Goal: Task Accomplishment & Management: Find specific page/section

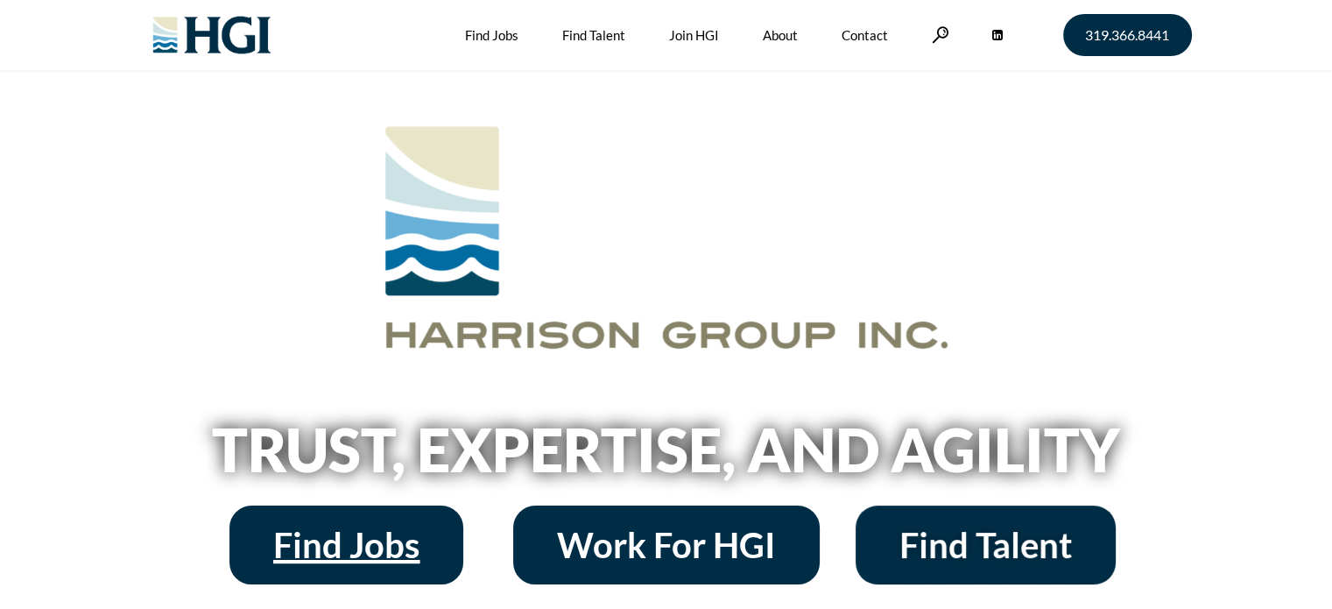
click at [382, 538] on span "Find Jobs" at bounding box center [346, 544] width 146 height 35
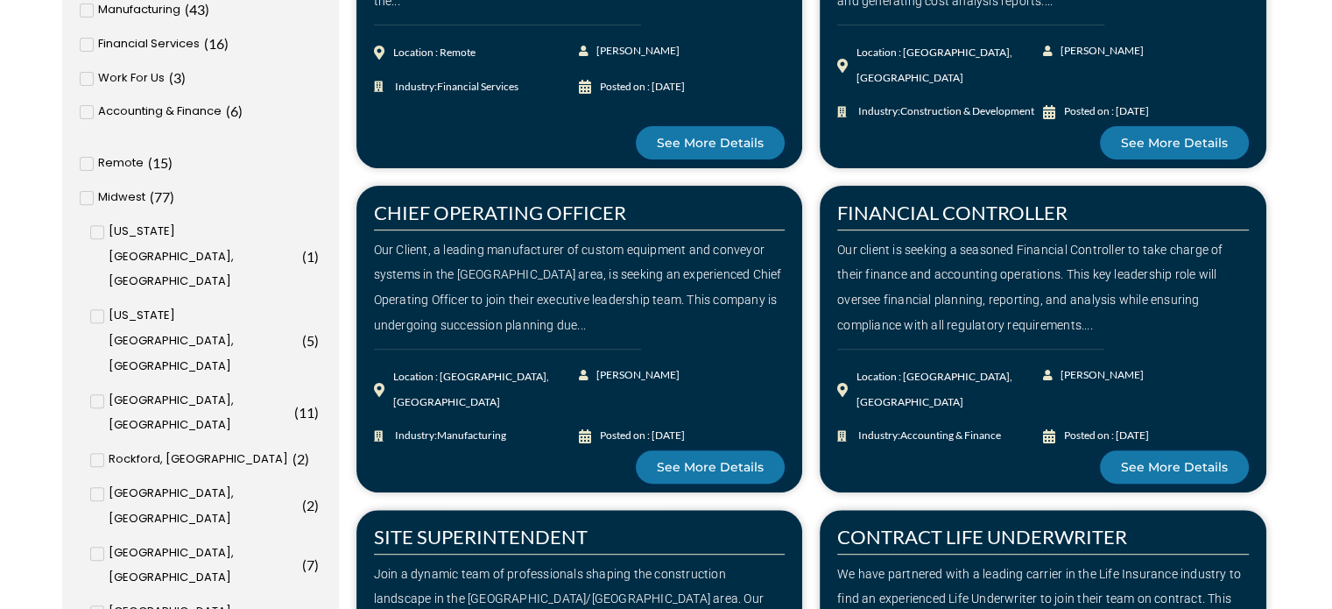
scroll to position [595, 0]
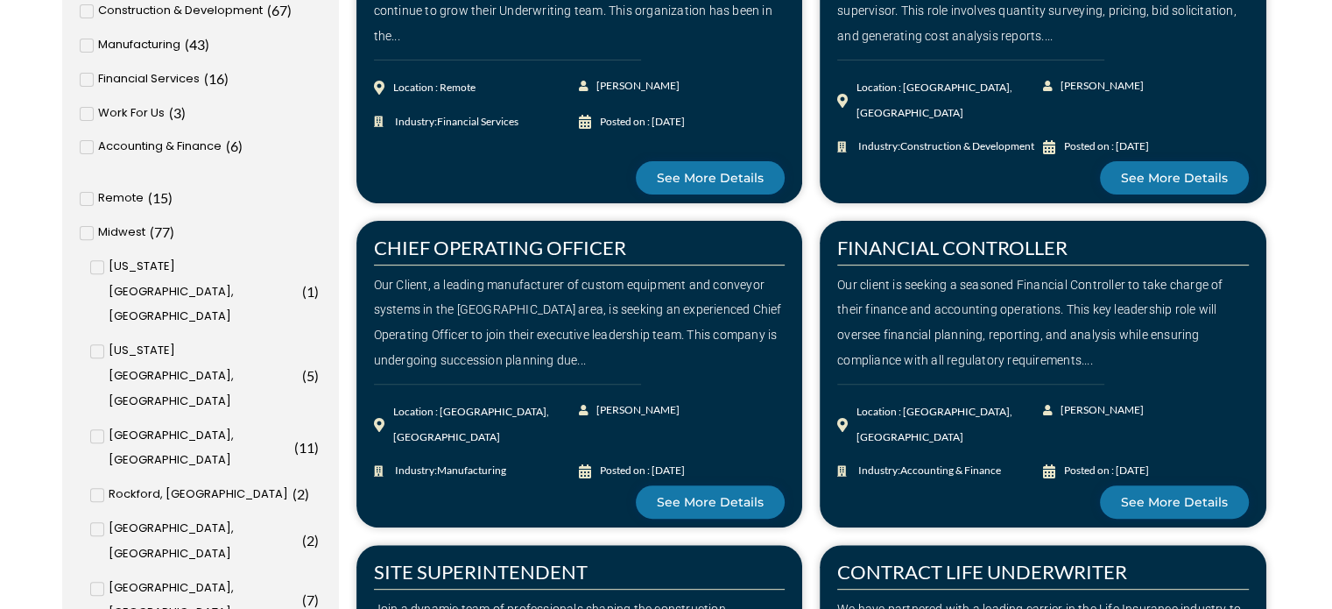
click at [95, 264] on icon at bounding box center [98, 267] width 6 height 11
click at [0, 0] on input "[US_STATE][GEOGRAPHIC_DATA], [GEOGRAPHIC_DATA] ( 1 )" at bounding box center [0, 0] width 0 height 0
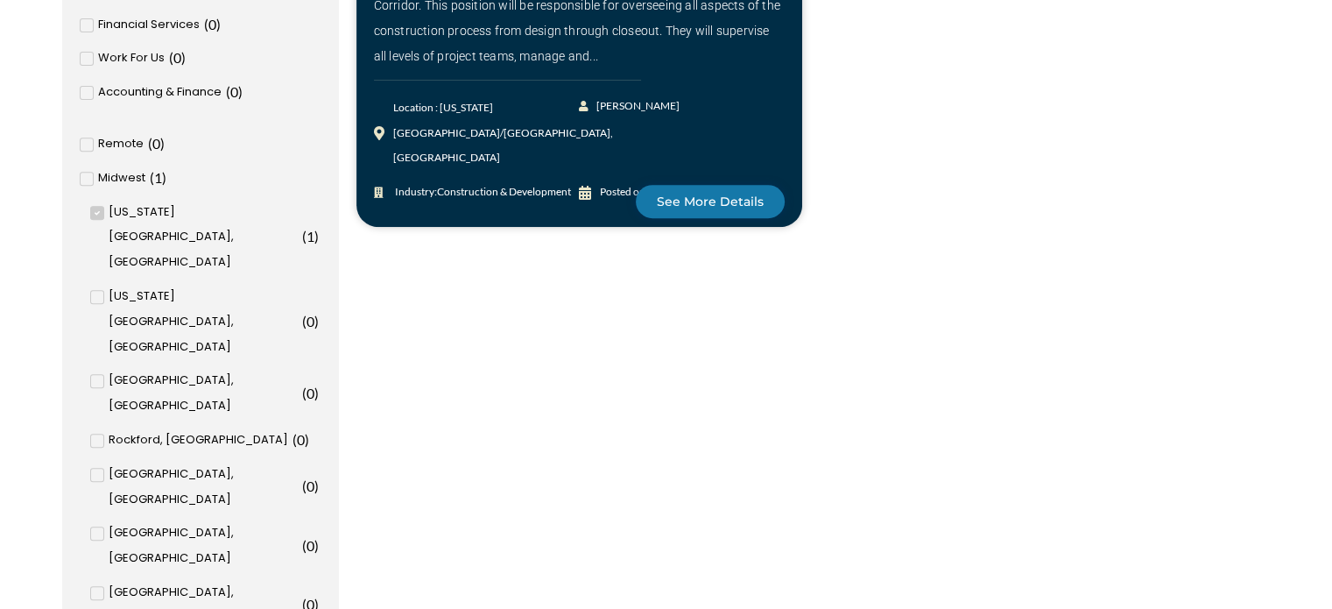
scroll to position [717, 0]
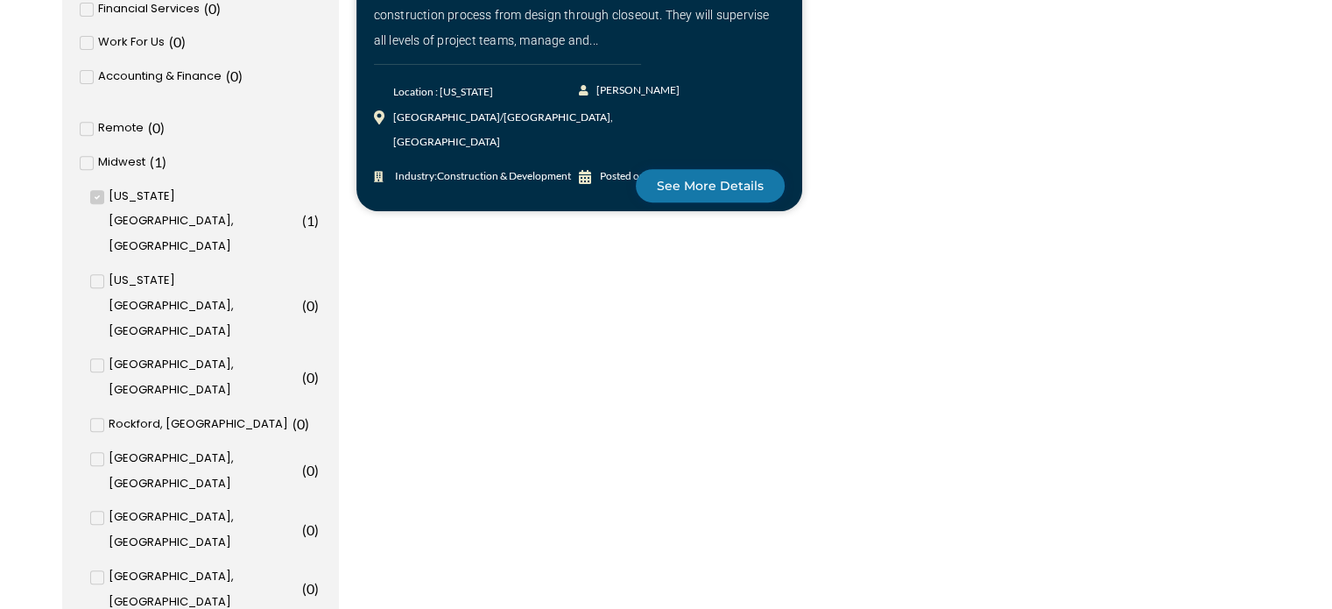
click at [99, 419] on icon at bounding box center [98, 424] width 6 height 11
click at [0, 0] on input "Rockford, [GEOGRAPHIC_DATA] ( 0 )" at bounding box center [0, 0] width 0 height 0
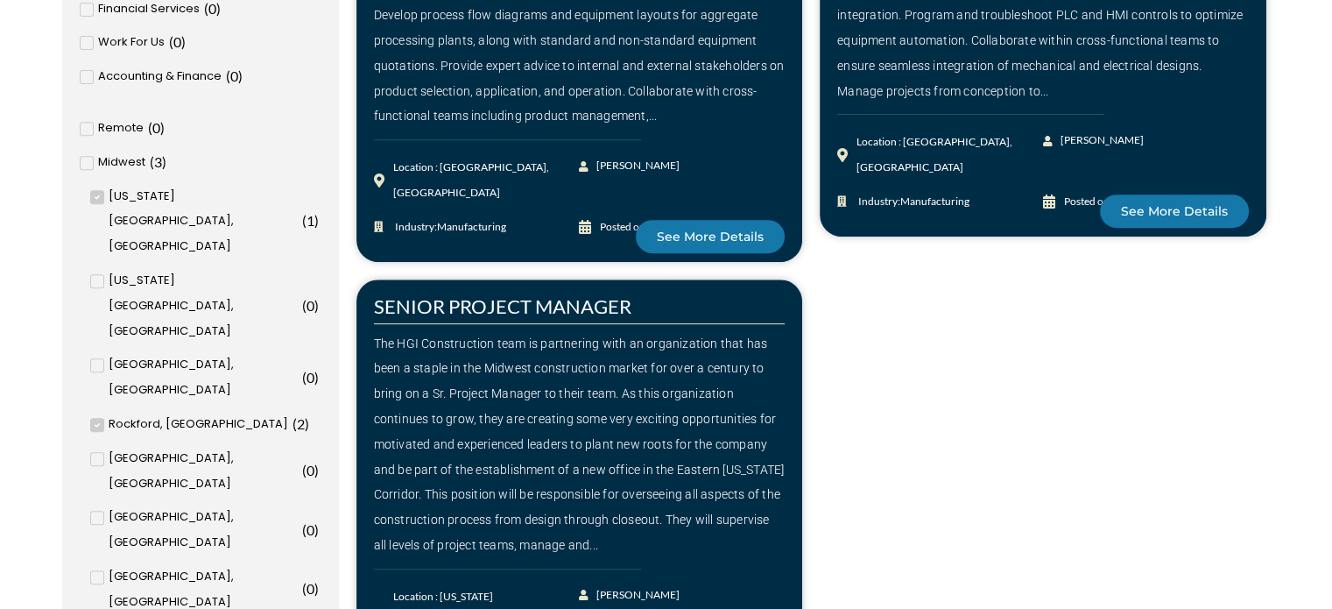
click at [95, 452] on span at bounding box center [97, 459] width 14 height 14
click at [0, 0] on input "Quad Cities, [GEOGRAPHIC_DATA] ( 0 )" at bounding box center [0, 0] width 0 height 0
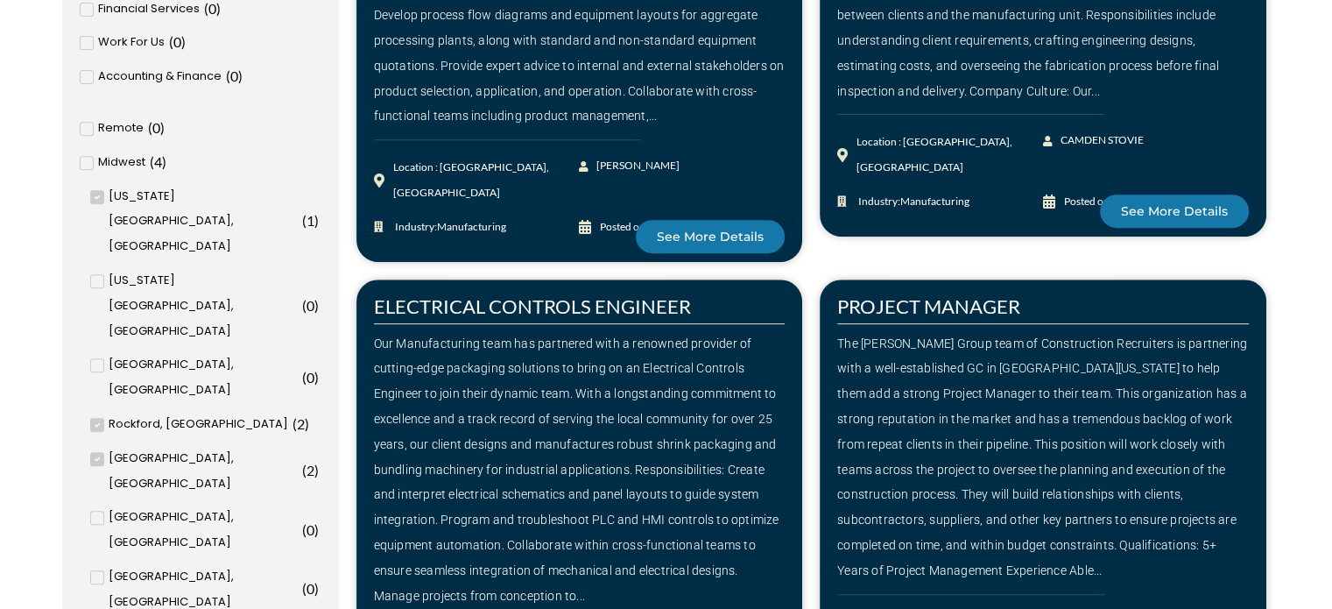
click at [807, 217] on div "APPLICATIONS ENGINEER Our client, a global leader in environmentally focused in…" at bounding box center [580, 18] width 464 height 504
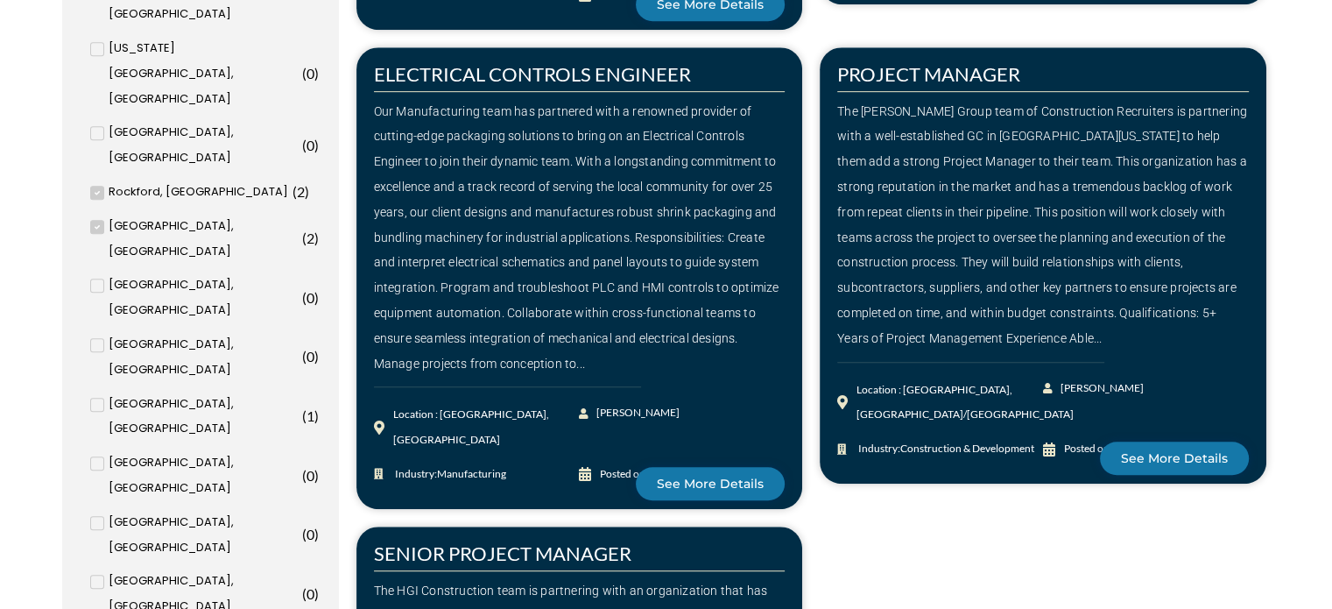
scroll to position [1137, 0]
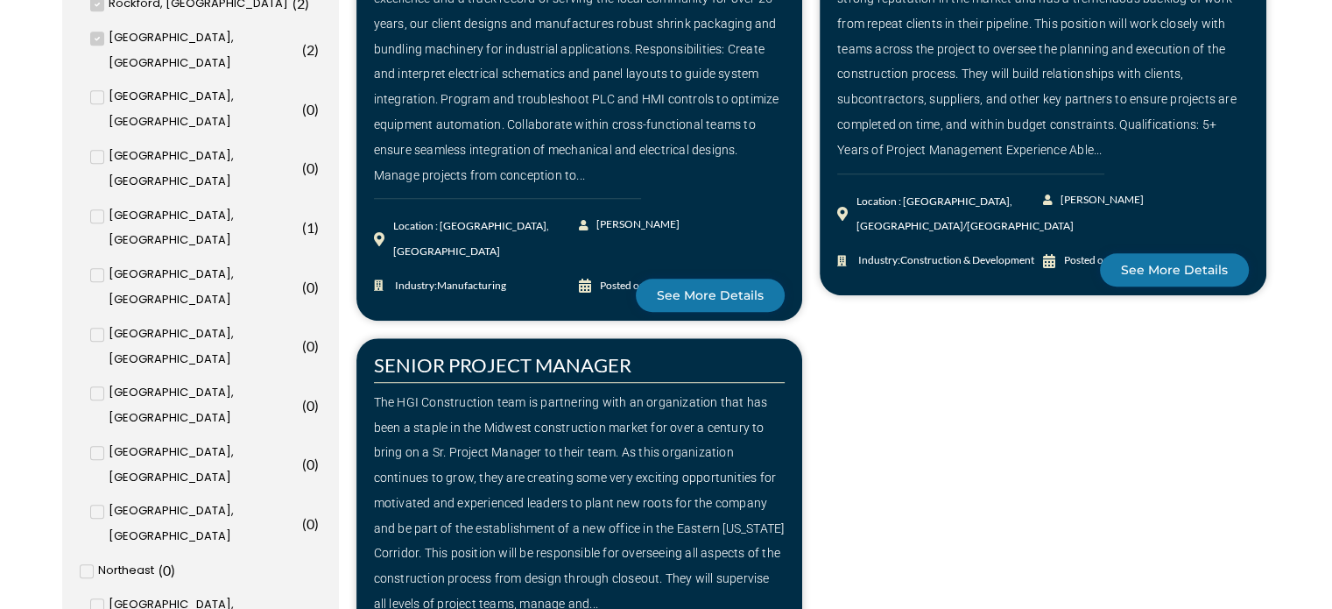
click at [98, 329] on icon at bounding box center [98, 334] width 6 height 11
click at [0, 0] on input "Des Moines, [GEOGRAPHIC_DATA] ( 0 )" at bounding box center [0, 0] width 0 height 0
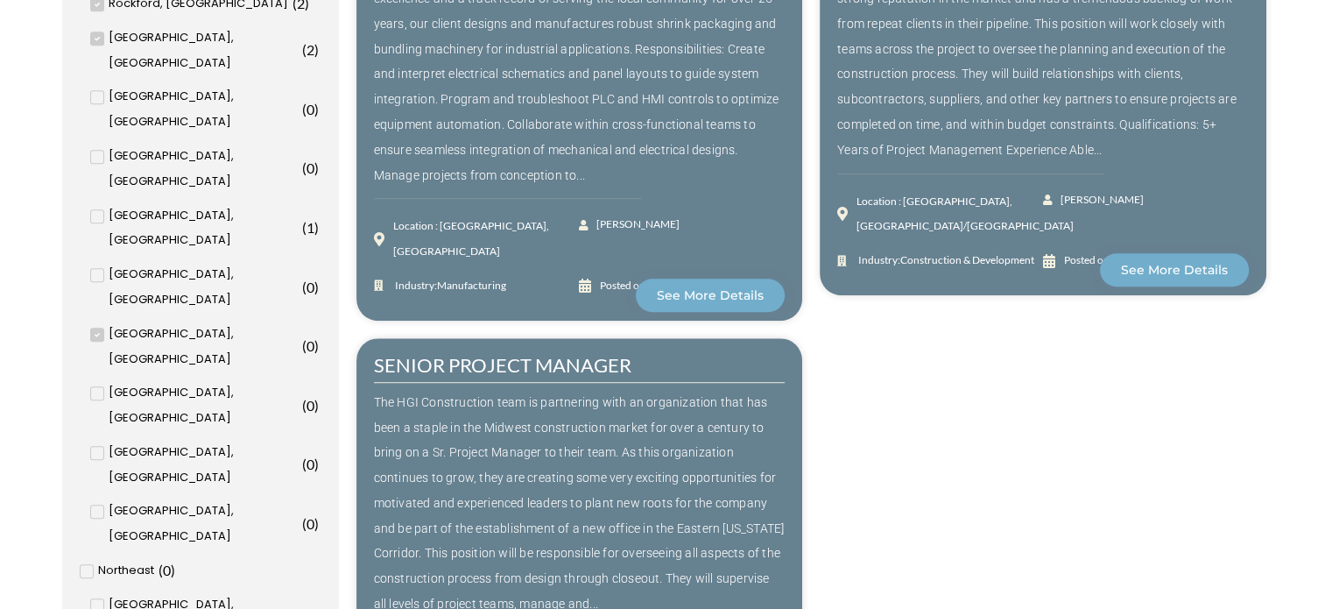
click at [98, 329] on icon at bounding box center [98, 334] width 6 height 11
click at [0, 0] on input "Des Moines, [GEOGRAPHIC_DATA] ( 0 )" at bounding box center [0, 0] width 0 height 0
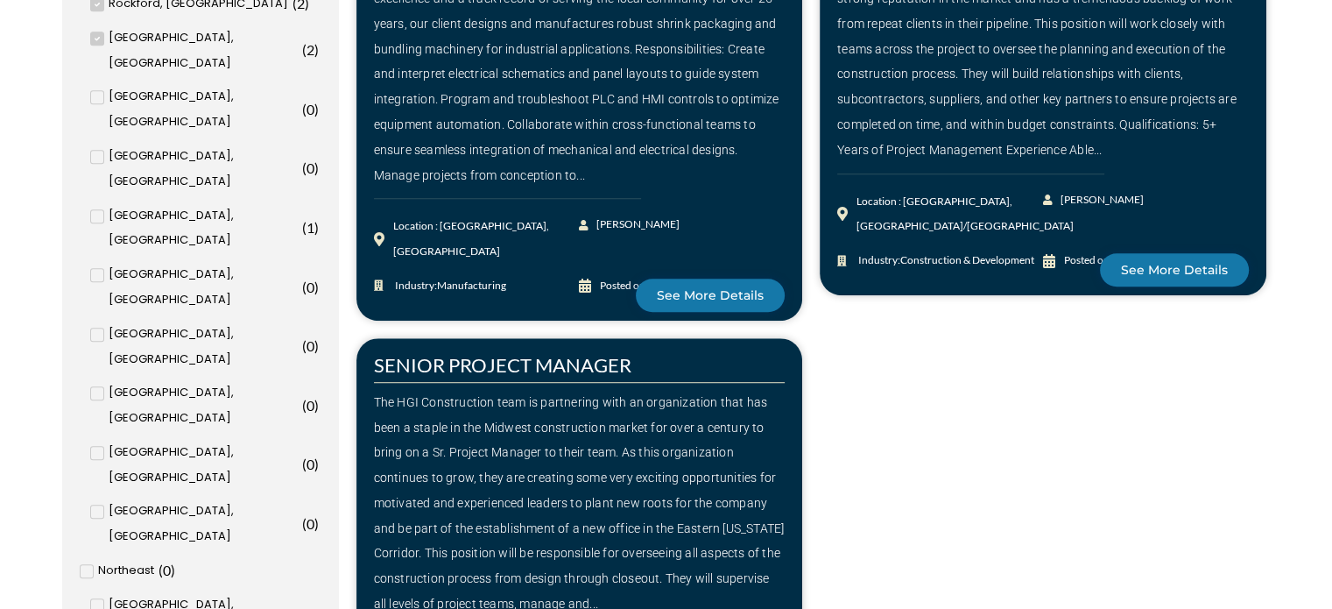
click at [95, 211] on icon at bounding box center [98, 216] width 6 height 11
click at [0, 0] on input "[GEOGRAPHIC_DATA], [GEOGRAPHIC_DATA] ( 1 )" at bounding box center [0, 0] width 0 height 0
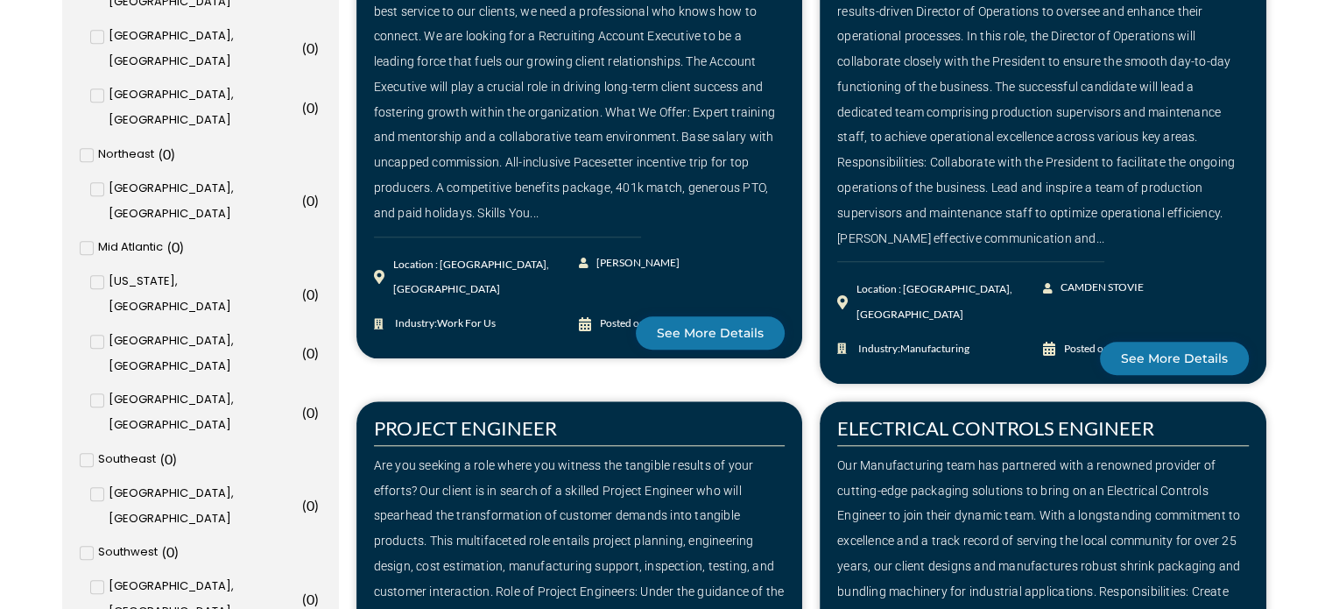
scroll to position [1558, 0]
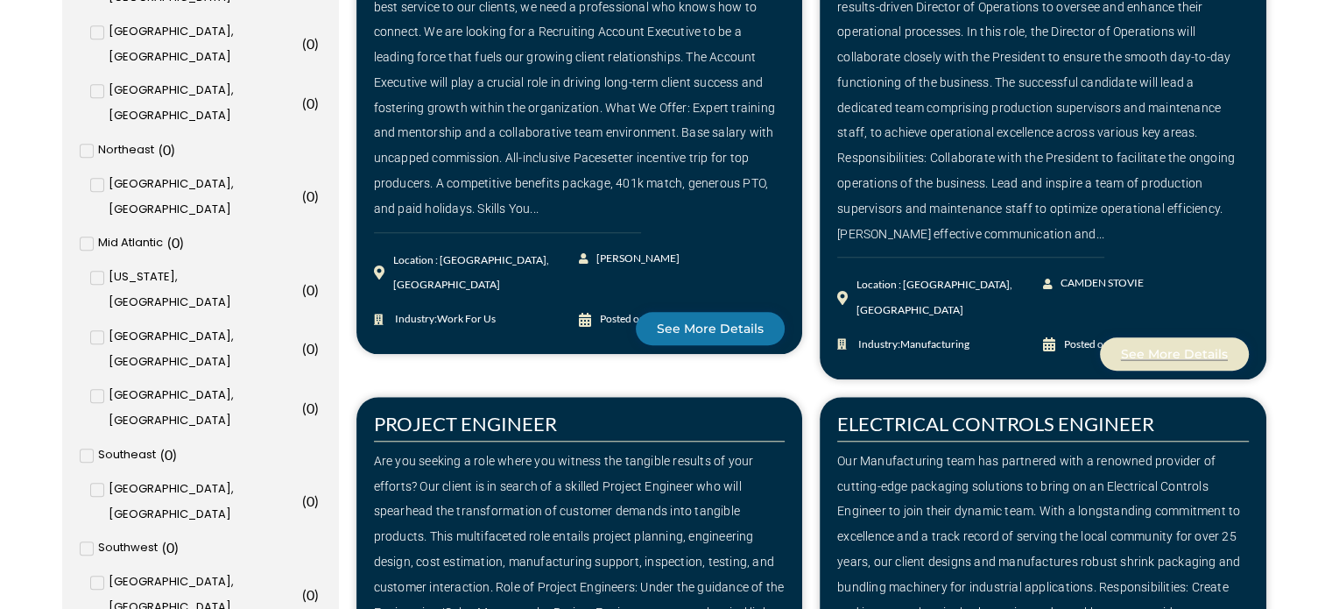
click at [1171, 348] on span "See More Details" at bounding box center [1174, 354] width 107 height 12
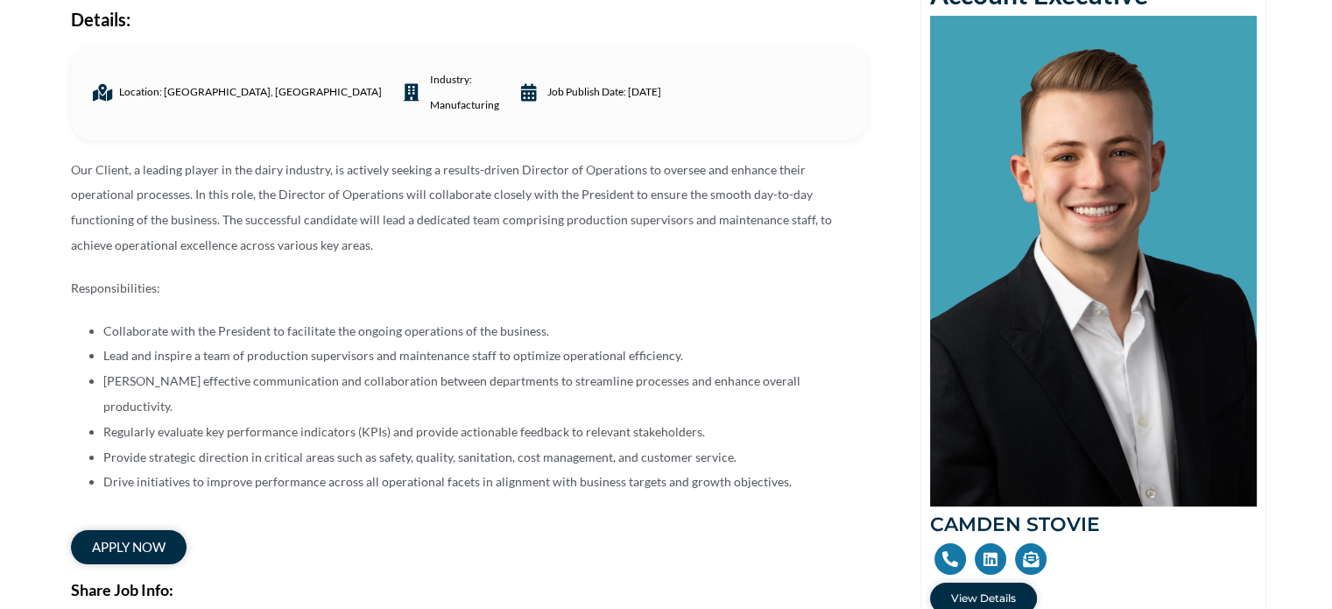
scroll to position [245, 0]
